Goal: Transaction & Acquisition: Download file/media

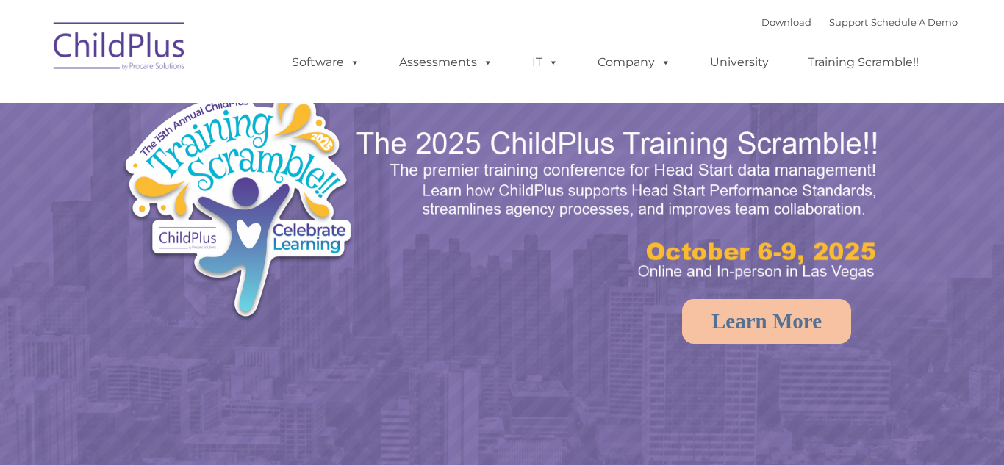
select select "MEDIUM"
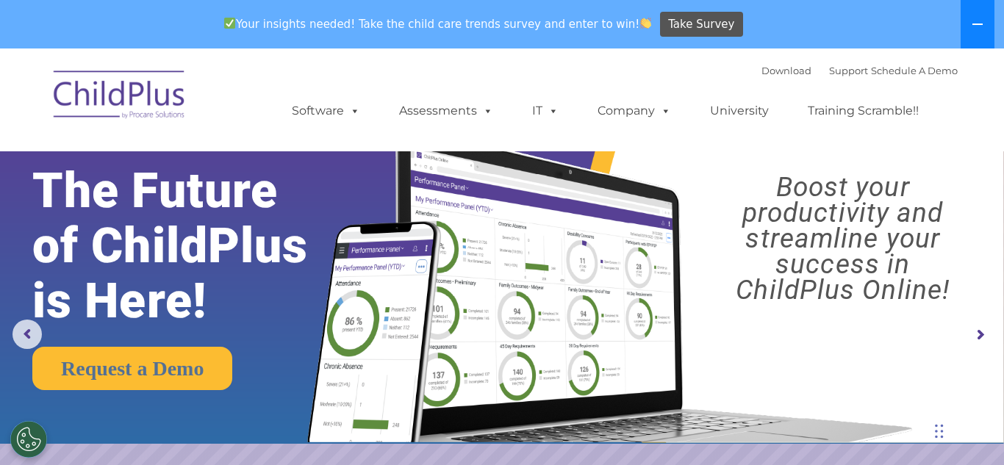
click at [979, 32] on button at bounding box center [978, 24] width 34 height 49
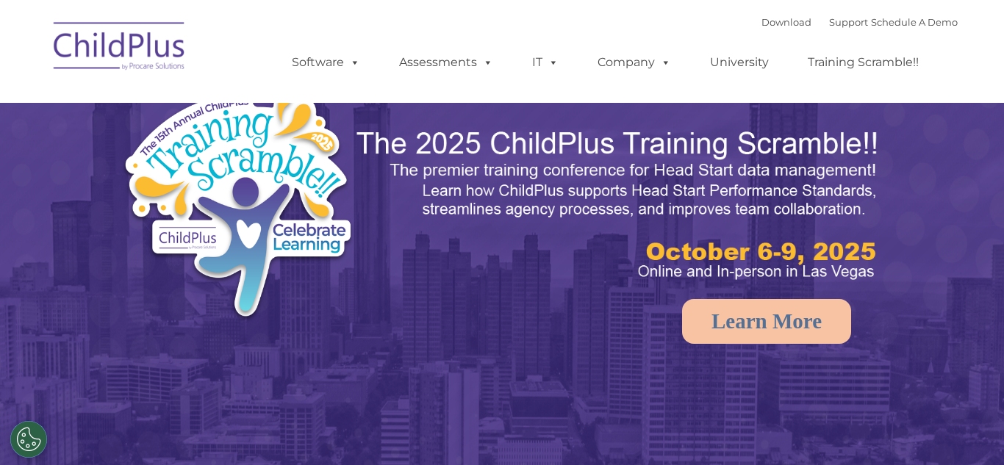
select select "MEDIUM"
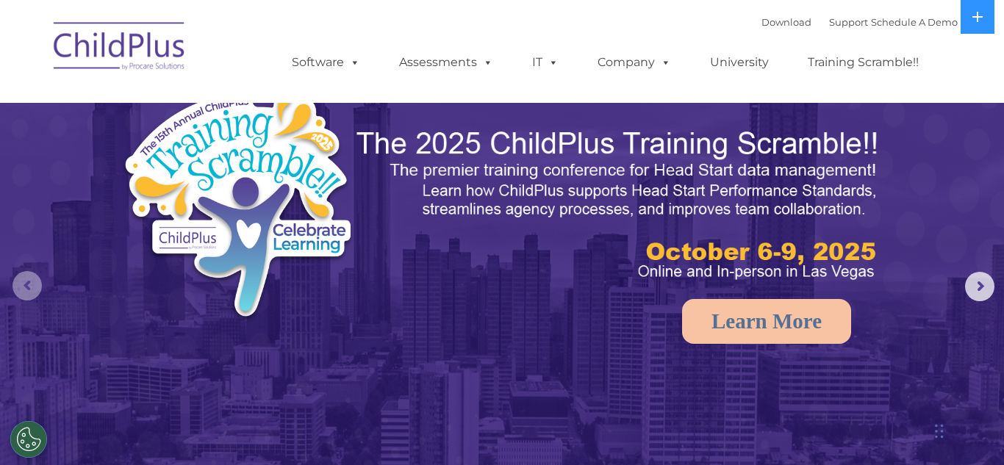
click at [21, 281] on rs-arrow at bounding box center [26, 285] width 29 height 29
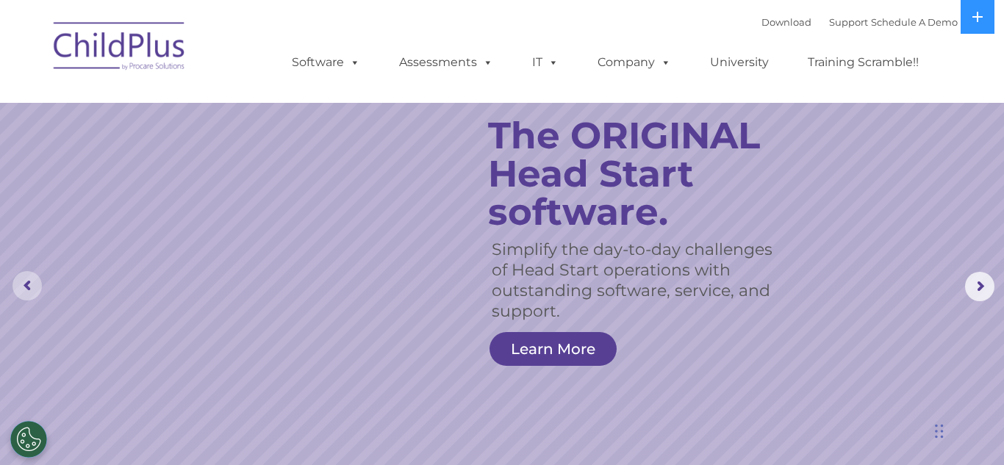
click at [25, 286] on rs-arrow at bounding box center [26, 285] width 29 height 29
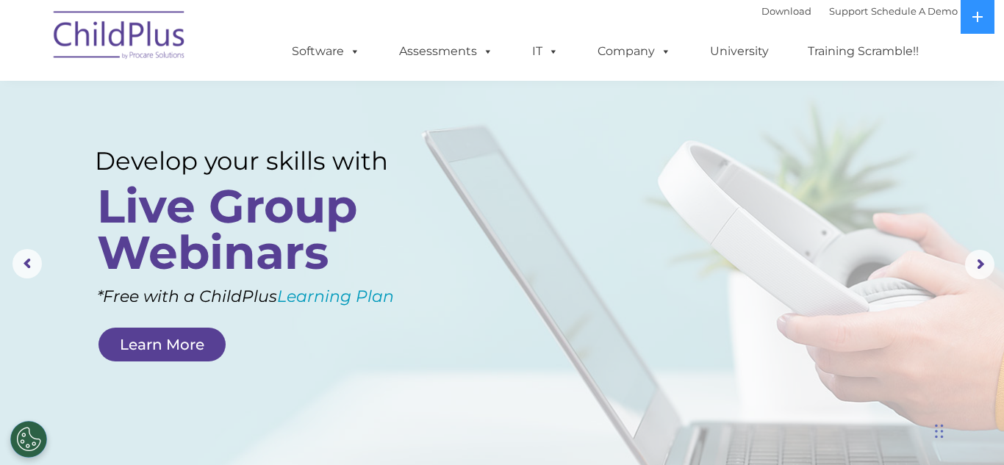
scroll to position [12, 0]
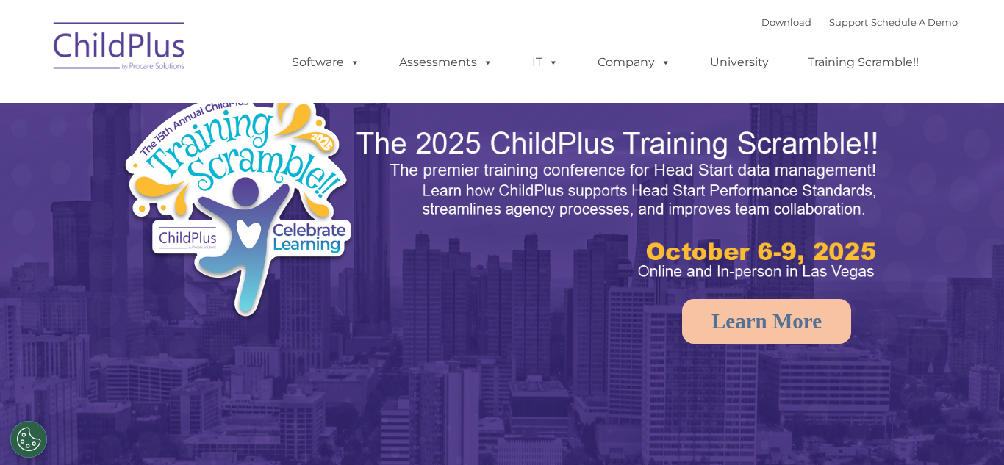
select select "MEDIUM"
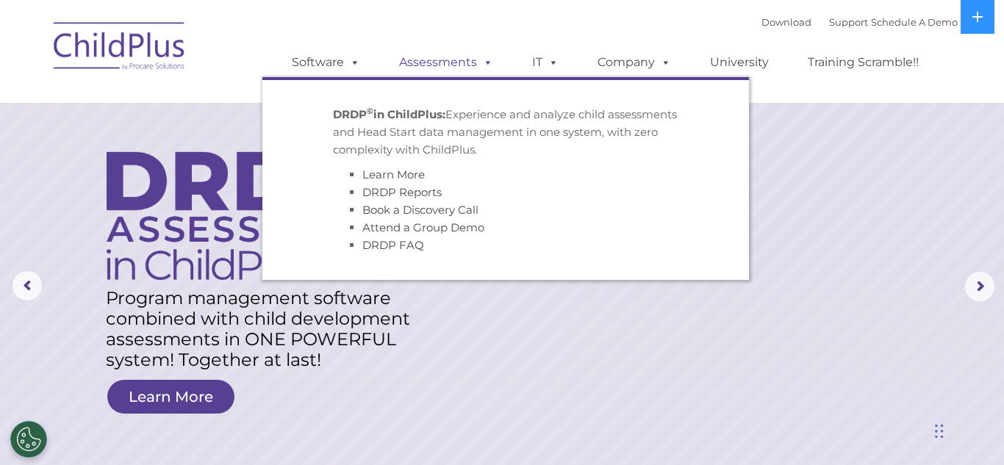
click at [481, 64] on span at bounding box center [485, 62] width 16 height 14
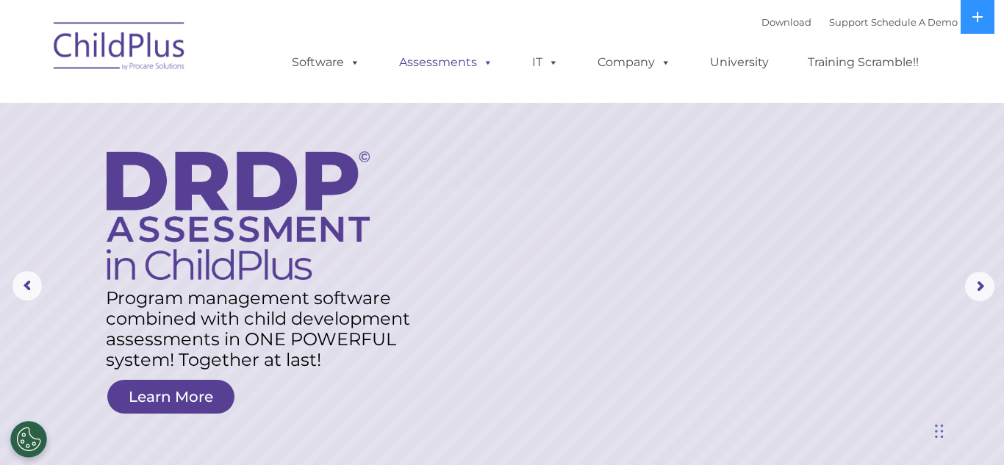
click at [482, 63] on span at bounding box center [485, 62] width 16 height 14
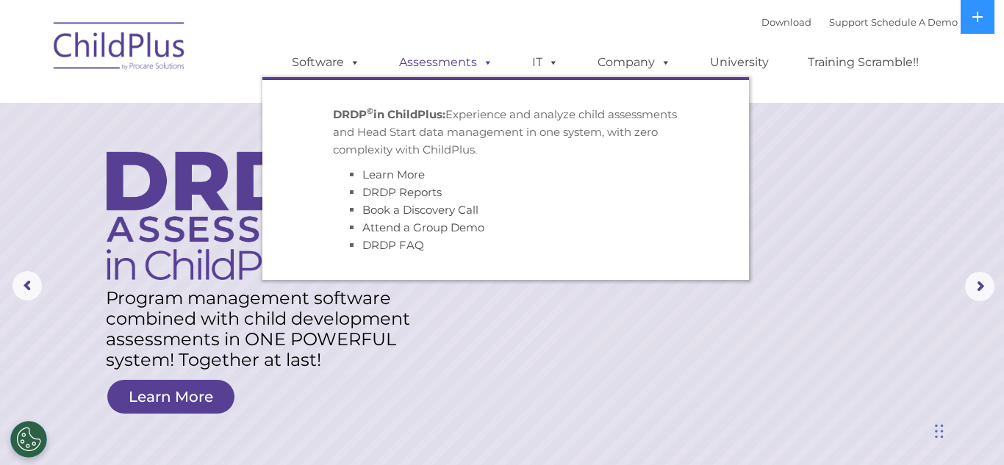
click at [484, 64] on span at bounding box center [485, 62] width 16 height 14
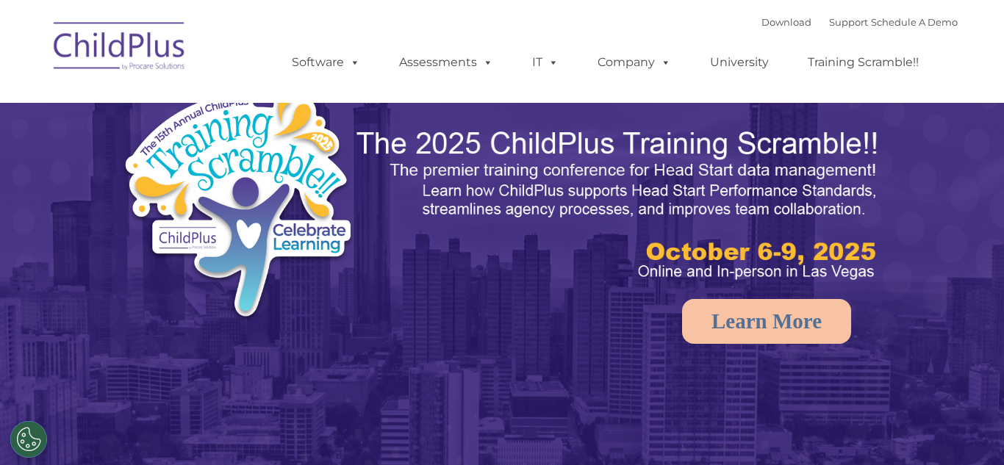
select select "MEDIUM"
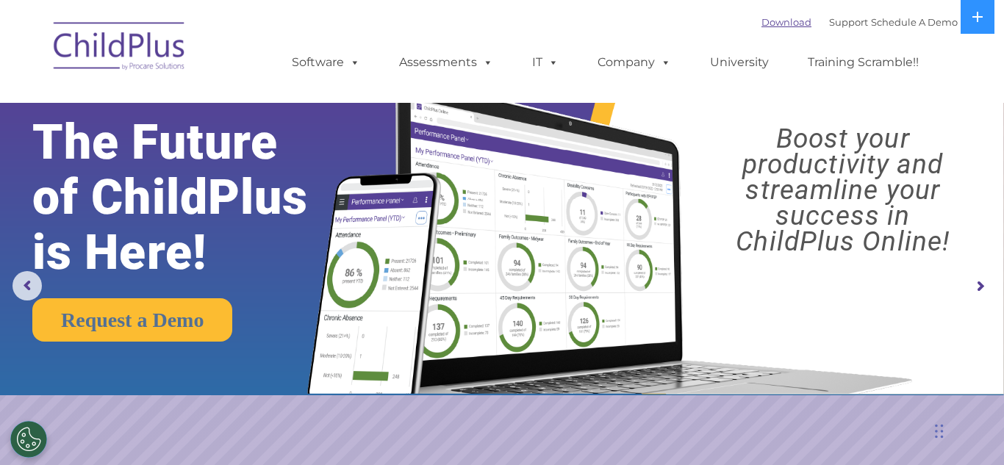
click at [761, 26] on link "Download" at bounding box center [786, 22] width 50 height 12
